Goal: Obtain resource: Obtain resource

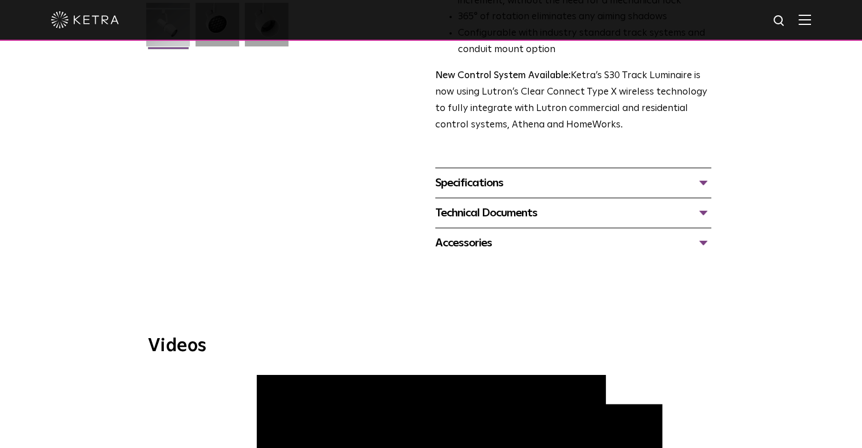
click at [550, 204] on div "Technical Documents" at bounding box center [573, 213] width 276 height 18
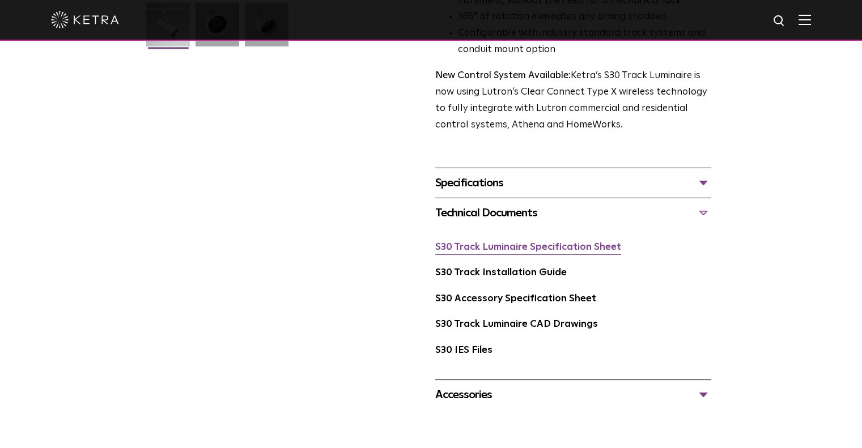
click at [524, 242] on link "S30 Track Luminaire Specification Sheet" at bounding box center [528, 247] width 186 height 10
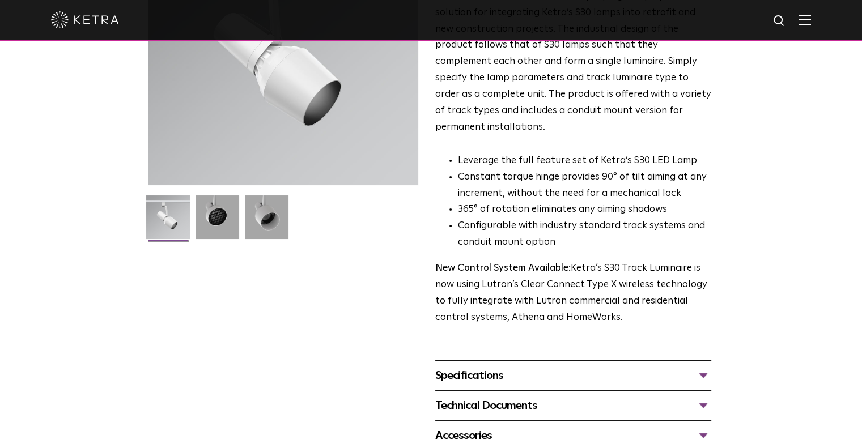
scroll to position [316, 0]
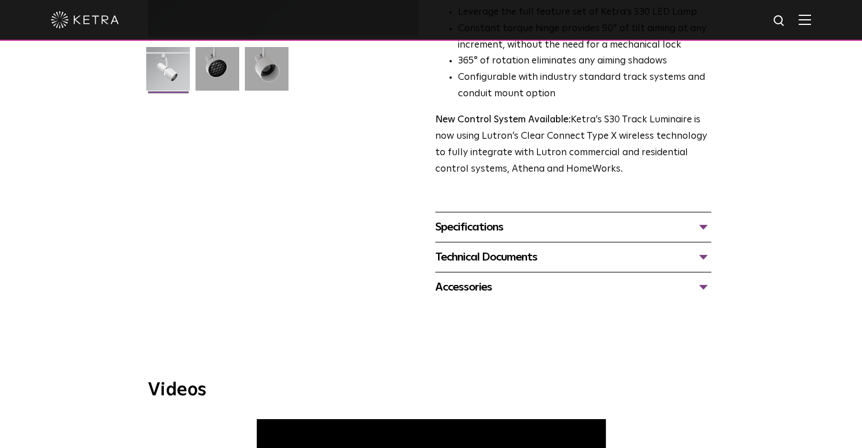
click at [498, 248] on div "Technical Documents" at bounding box center [573, 257] width 276 height 18
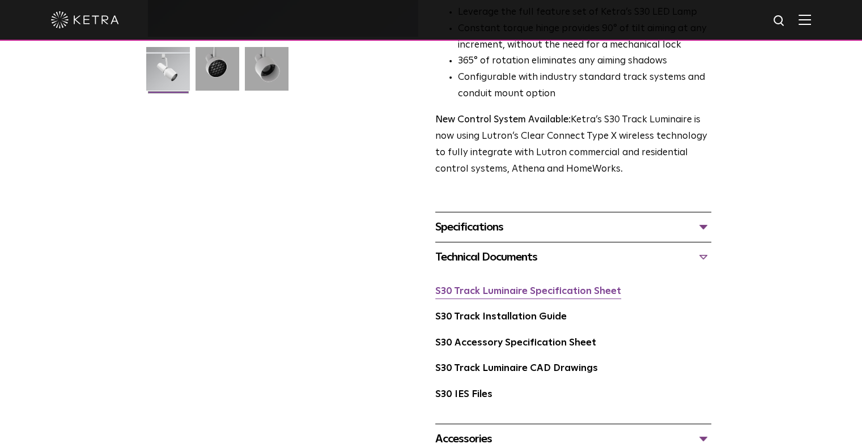
click at [499, 287] on link "S30 Track Luminaire Specification Sheet" at bounding box center [528, 292] width 186 height 10
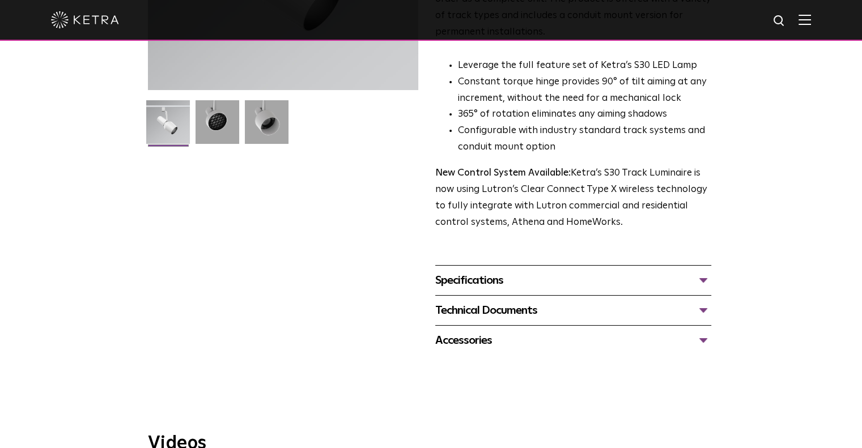
scroll to position [319, 0]
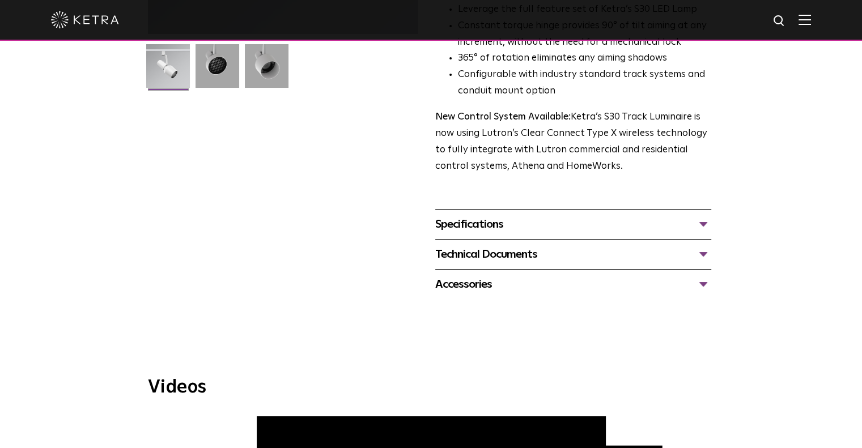
click at [470, 245] on div "Technical Documents" at bounding box center [573, 254] width 276 height 18
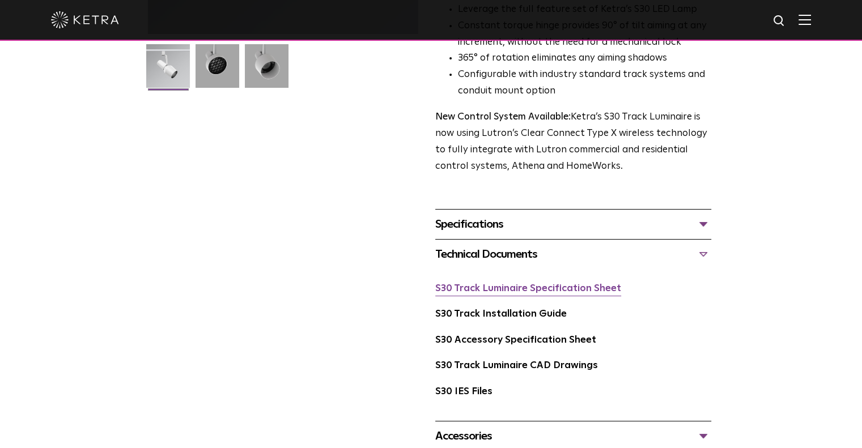
click at [478, 284] on link "S30 Track Luminaire Specification Sheet" at bounding box center [528, 289] width 186 height 10
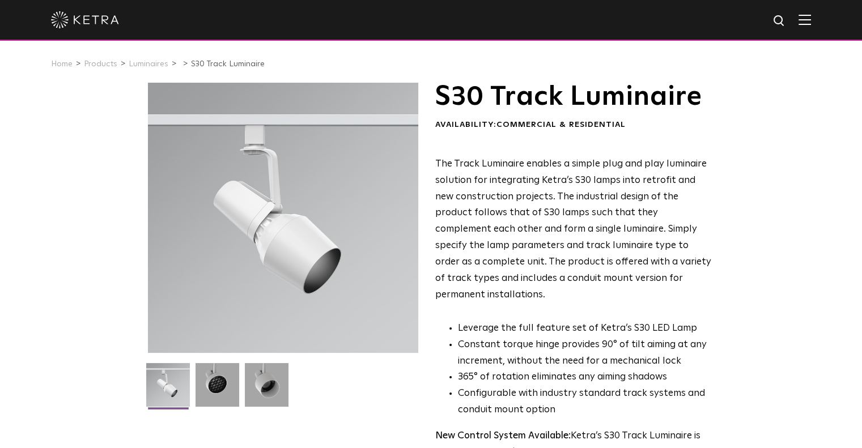
scroll to position [0, 0]
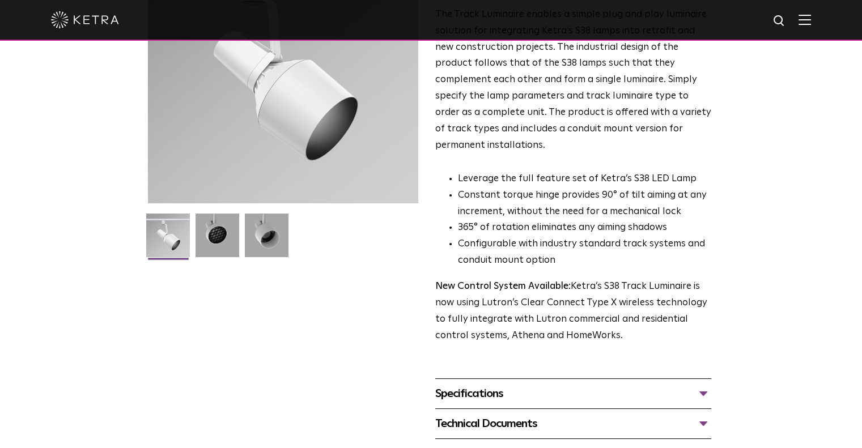
scroll to position [348, 0]
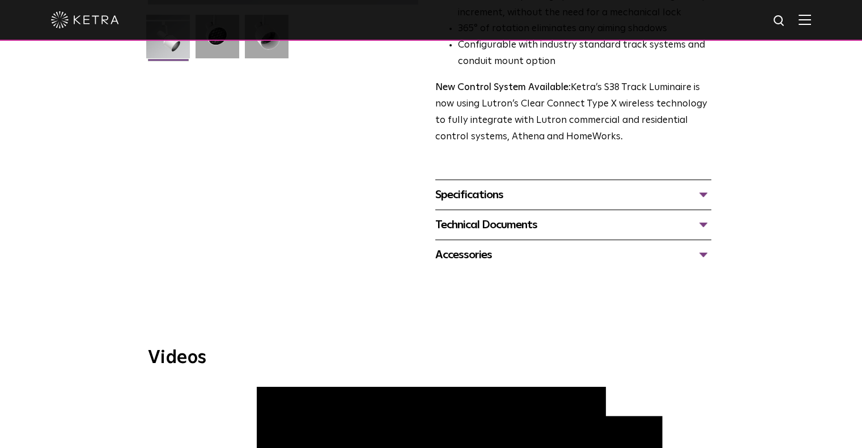
click at [504, 216] on div "Technical Documents" at bounding box center [573, 225] width 276 height 18
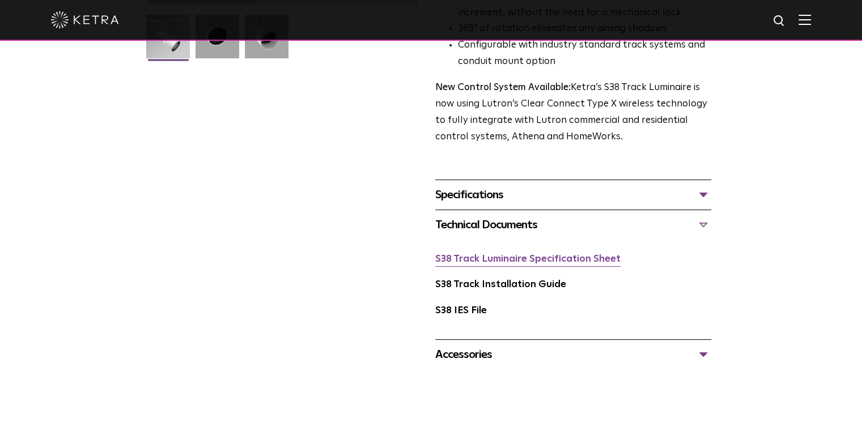
click at [505, 254] on link "S38 Track Luminaire Specification Sheet" at bounding box center [527, 259] width 185 height 10
